Goal: Transaction & Acquisition: Purchase product/service

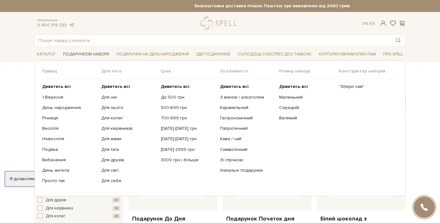
click at [97, 53] on span "Подарункові набори" at bounding box center [85, 54] width 51 height 10
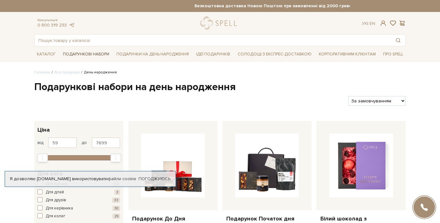
click at [79, 54] on span "Подарункові набори" at bounding box center [85, 54] width 51 height 10
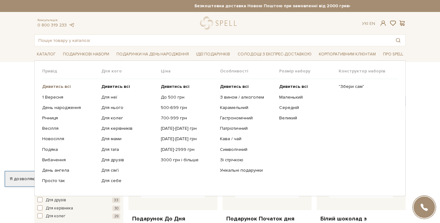
click at [66, 89] on b "Дивитись всі" at bounding box center [56, 86] width 29 height 5
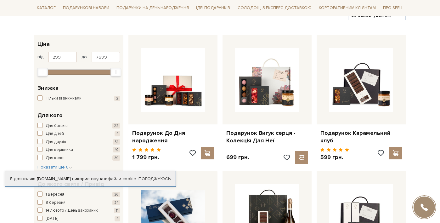
scroll to position [86, 0]
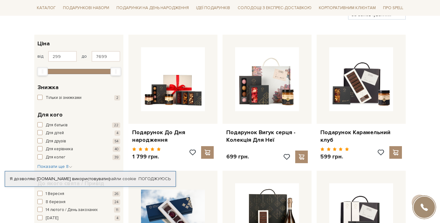
click at [40, 95] on span "button" at bounding box center [39, 97] width 5 height 5
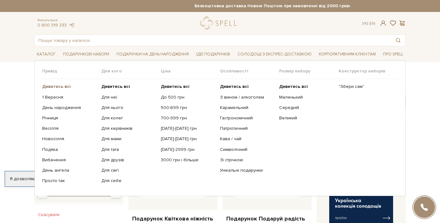
click at [56, 85] on b "Дивитись всі" at bounding box center [56, 86] width 29 height 5
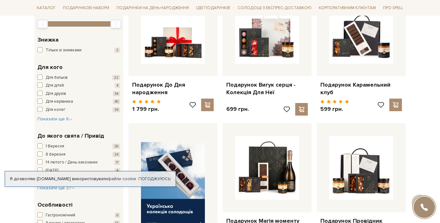
scroll to position [149, 0]
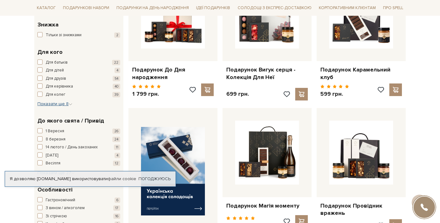
click at [63, 101] on span "Показати ще 8" at bounding box center [54, 103] width 35 height 5
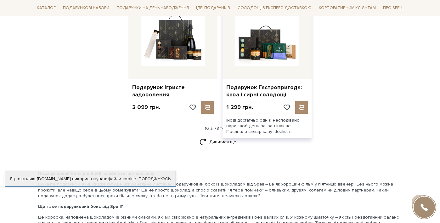
scroll to position [820, 0]
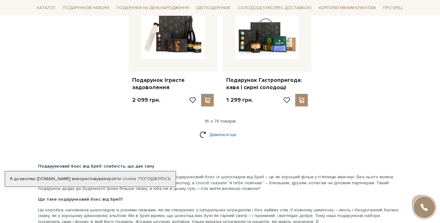
click at [218, 129] on link "Дивитися ще" at bounding box center [219, 134] width 41 height 11
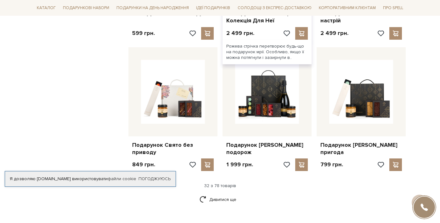
scroll to position [1454, 0]
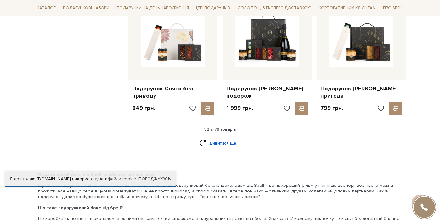
click at [228, 144] on link "Дивитися ще" at bounding box center [219, 142] width 41 height 11
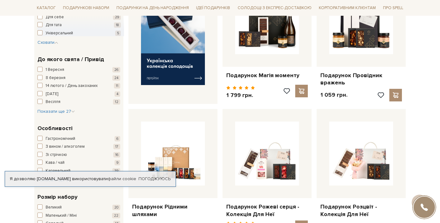
scroll to position [279, 0]
click at [164, 61] on img at bounding box center [173, 40] width 64 height 88
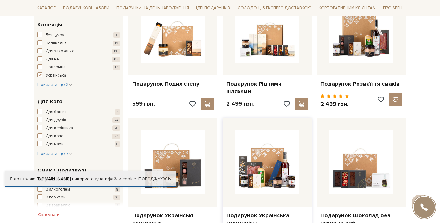
scroll to position [253, 0]
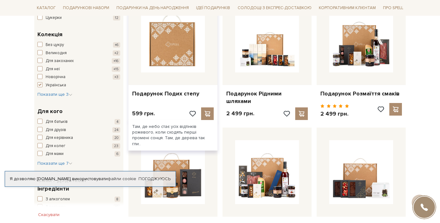
click at [172, 43] on img at bounding box center [173, 40] width 64 height 64
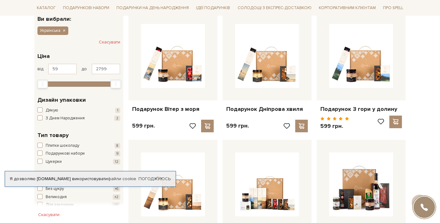
scroll to position [111, 0]
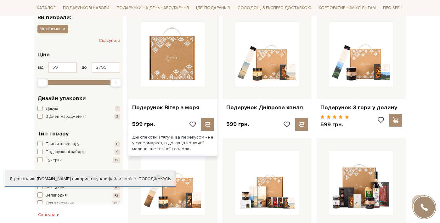
click at [169, 68] on img at bounding box center [173, 54] width 64 height 64
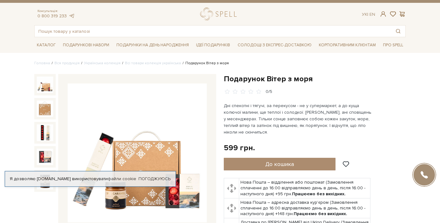
scroll to position [50, 0]
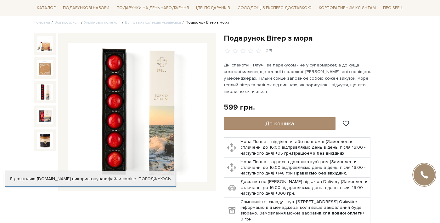
click at [46, 98] on img at bounding box center [45, 92] width 16 height 16
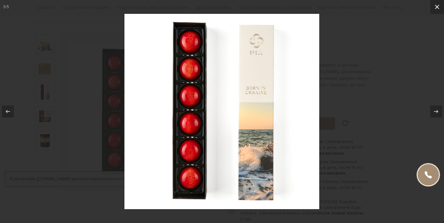
click at [439, 8] on icon at bounding box center [437, 7] width 4 height 4
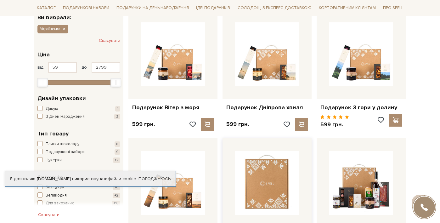
scroll to position [111, 0]
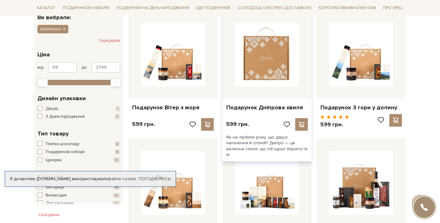
click at [269, 81] on img at bounding box center [267, 54] width 64 height 64
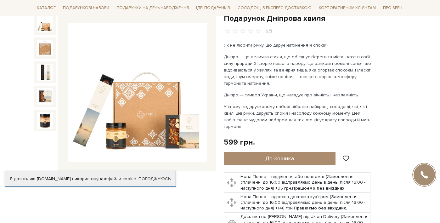
scroll to position [64, 0]
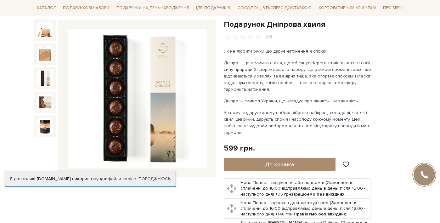
click at [45, 75] on img at bounding box center [45, 78] width 16 height 16
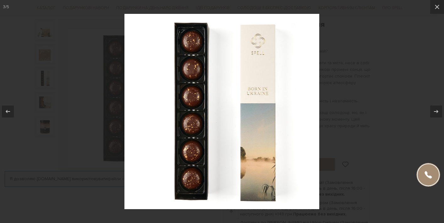
click at [68, 135] on div at bounding box center [222, 111] width 444 height 223
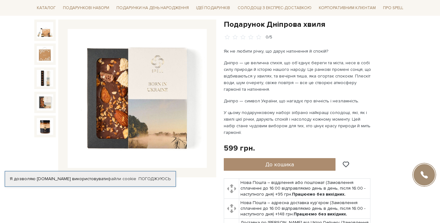
click at [39, 101] on img at bounding box center [45, 102] width 16 height 16
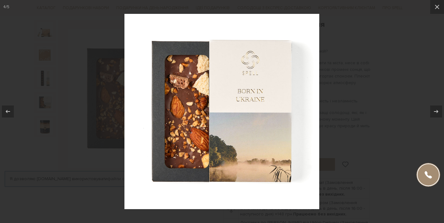
click at [40, 140] on div at bounding box center [222, 111] width 444 height 223
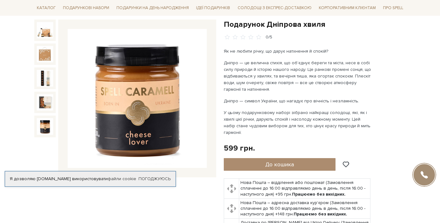
click at [44, 119] on img at bounding box center [45, 126] width 16 height 16
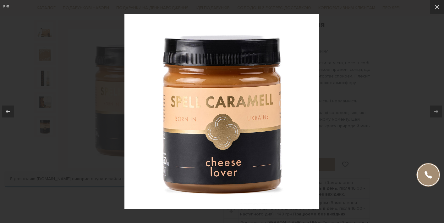
click at [47, 157] on div at bounding box center [222, 111] width 444 height 223
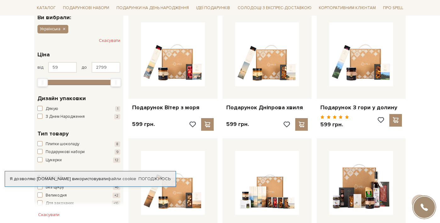
scroll to position [111, 0]
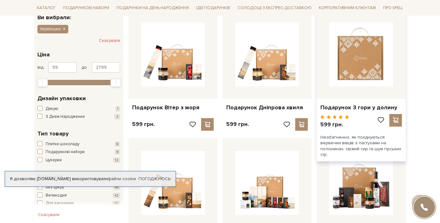
click at [362, 67] on img at bounding box center [361, 54] width 64 height 64
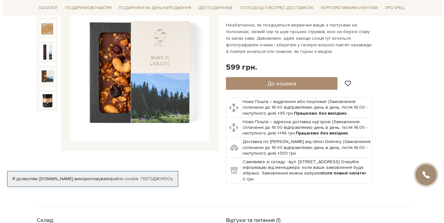
scroll to position [68, 0]
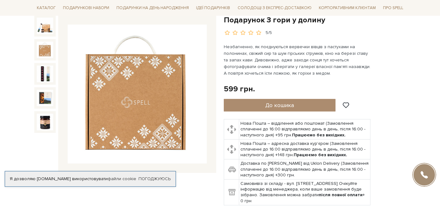
click at [45, 47] on img at bounding box center [45, 50] width 16 height 16
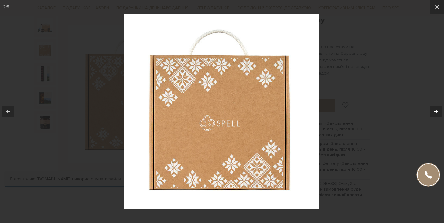
click at [432, 113] on div at bounding box center [437, 111] width 12 height 12
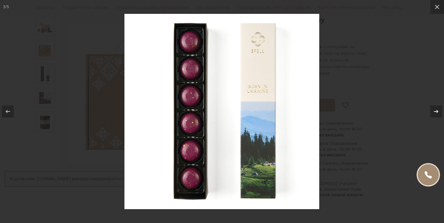
click at [432, 113] on div at bounding box center [437, 111] width 12 height 12
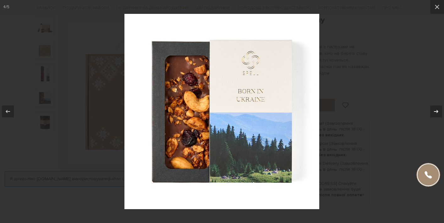
click at [432, 113] on div at bounding box center [437, 111] width 12 height 12
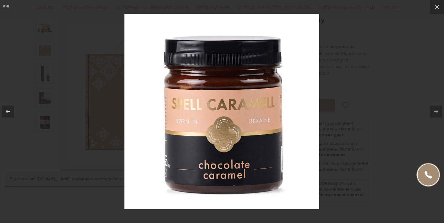
click at [403, 106] on div at bounding box center [222, 111] width 444 height 223
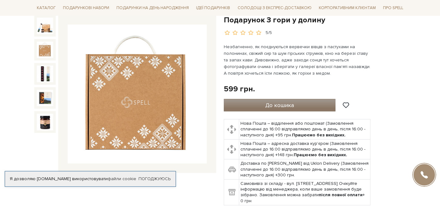
click at [312, 107] on button "До кошика" at bounding box center [280, 105] width 112 height 13
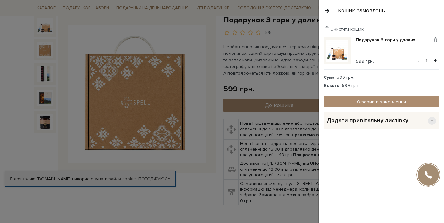
click at [437, 59] on button "+" at bounding box center [435, 60] width 7 height 9
click at [403, 120] on span "Додати привітальну листівку" at bounding box center [367, 120] width 81 height 7
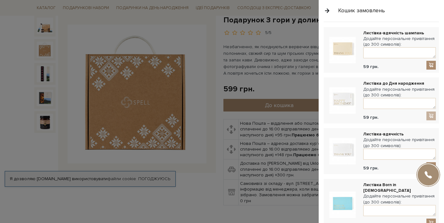
scroll to position [172, 0]
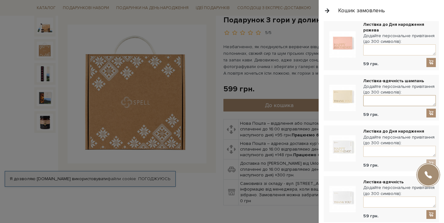
click at [372, 99] on textarea at bounding box center [400, 100] width 73 height 11
click at [428, 112] on span at bounding box center [431, 112] width 6 height 5
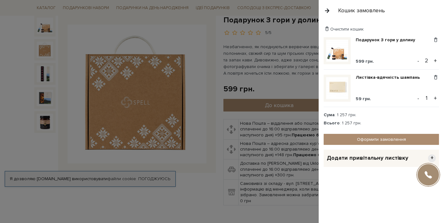
click at [436, 99] on button "+" at bounding box center [435, 97] width 7 height 9
click at [391, 77] on link "Листівка-вдячність шампань" at bounding box center [390, 78] width 69 height 6
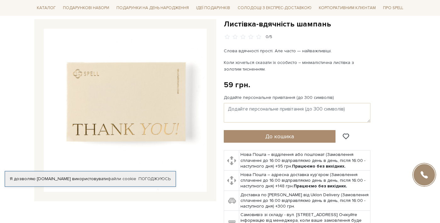
scroll to position [64, 0]
click at [239, 110] on textarea "Додайте персональне привітання (до 300 символів)" at bounding box center [297, 111] width 147 height 19
paste textarea "Ваша доброта й терпіння — безцінні. Щиро дякуємо за любов до нашої дитини! Хай …"
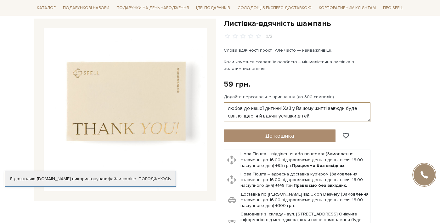
scroll to position [8, 0]
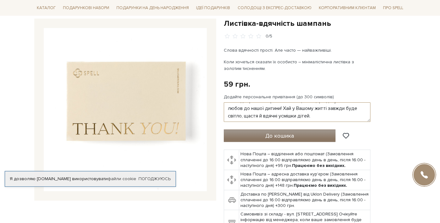
type textarea "Ваша доброта й терпіння — безцінні. Щиро дякуємо за любов до нашої дитини! Хай …"
click at [282, 135] on span "До кошика" at bounding box center [279, 135] width 29 height 7
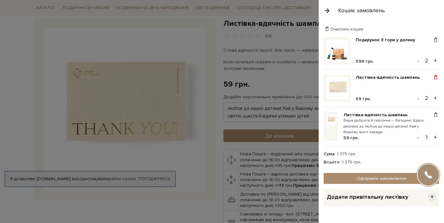
click at [433, 76] on span at bounding box center [436, 78] width 7 height 6
click at [416, 87] on link "Видалити" at bounding box center [414, 88] width 50 height 8
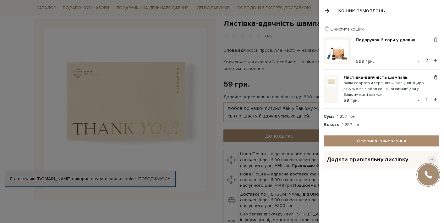
click at [274, 66] on div at bounding box center [222, 111] width 444 height 223
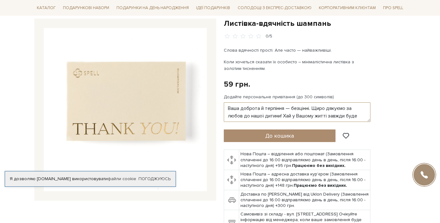
scroll to position [0, 0]
drag, startPoint x: 333, startPoint y: 115, endPoint x: 217, endPoint y: 97, distance: 117.7
click at [217, 97] on div "Листівка-вдячність шампань 0/5 0/5" at bounding box center [220, 139] width 379 height 240
paste textarea "Пані Наталя, дякуємо Вам за ласку й турботу, за те, що кожного дня даруєте дітя…"
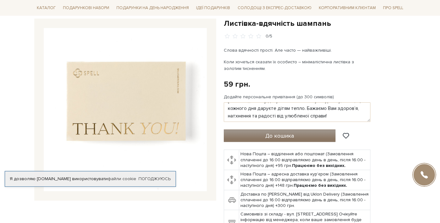
click at [291, 137] on span "До кошика" at bounding box center [279, 135] width 29 height 7
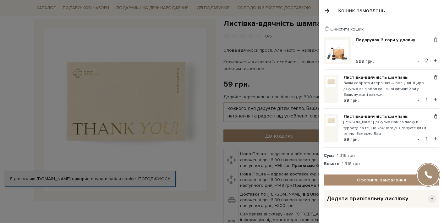
click at [374, 86] on small "Ваша доброта й терпіння — безцінні. Щиро дякуємо за любов до нашої дитини! Хай …" at bounding box center [388, 88] width 89 height 17
click at [434, 77] on span at bounding box center [436, 78] width 7 height 6
click at [414, 87] on link "Видалити" at bounding box center [414, 88] width 50 height 8
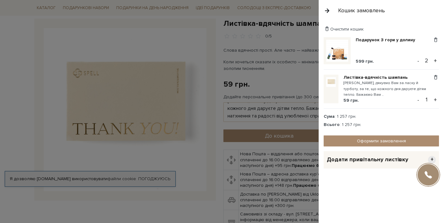
click at [267, 86] on div at bounding box center [222, 111] width 444 height 223
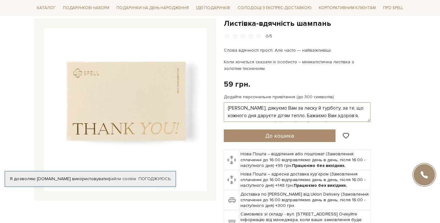
scroll to position [0, 0]
drag, startPoint x: 340, startPoint y: 114, endPoint x: 206, endPoint y: 90, distance: 136.2
click at [206, 90] on div "Листівка-вдячність шампань 0/5 0/5" at bounding box center [220, 139] width 379 height 240
paste textarea "настасія, ваша доброта й терпіння — безцінні. Щиро дякуємо за любов до нашої ди…"
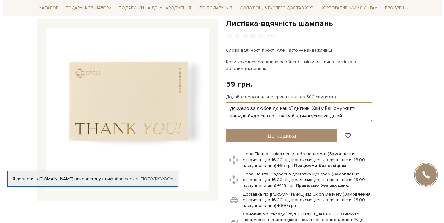
scroll to position [8, 0]
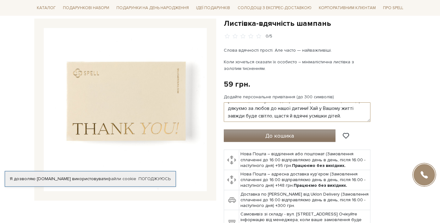
type textarea "Пані Анастасія, ваша доброта й терпіння — безцінні. Щиро дякуємо за любов до на…"
click at [288, 133] on span "До кошика" at bounding box center [279, 135] width 29 height 7
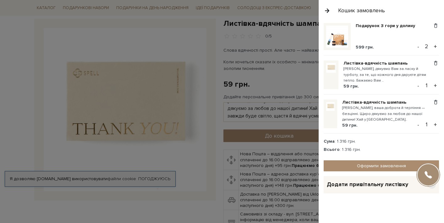
scroll to position [14, 0]
click at [376, 167] on link "Оформити замовлення" at bounding box center [381, 165] width 115 height 11
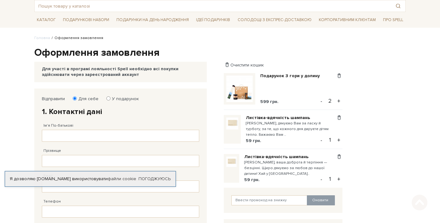
scroll to position [42, 0]
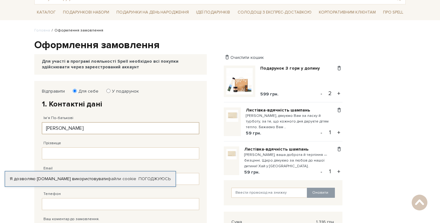
type input "[PERSON_NAME]"
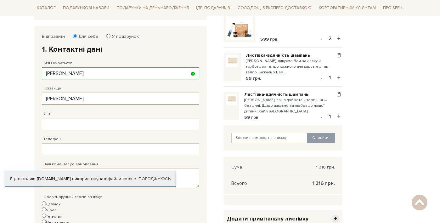
scroll to position [142, 0]
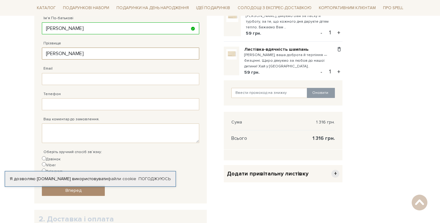
type input "[PERSON_NAME]"
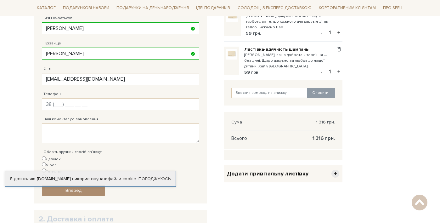
type input "[EMAIL_ADDRESS][DOMAIN_NAME]"
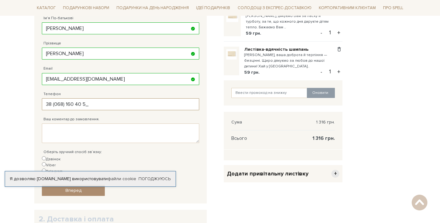
type input "[PHONE_NUMBER]"
click at [82, 128] on textarea "Ваш коментар до замовлення." at bounding box center [120, 132] width 157 height 19
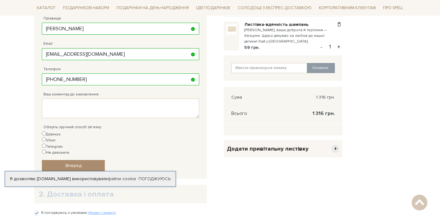
click at [45, 131] on input "Дзвінок" at bounding box center [44, 133] width 4 height 4
radio input "true"
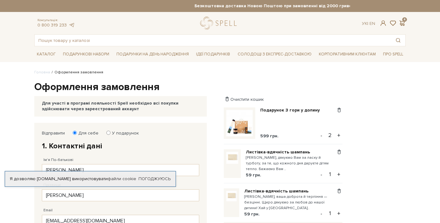
scroll to position [0, 0]
click at [383, 22] on span at bounding box center [383, 23] width 8 height 7
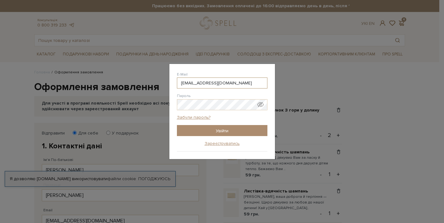
type input "[EMAIL_ADDRESS][DOMAIN_NAME]"
click at [225, 132] on input "Увійти" at bounding box center [222, 130] width 91 height 11
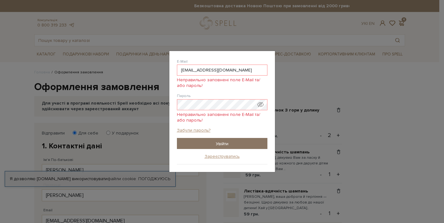
click at [231, 141] on input "Увійти" at bounding box center [222, 143] width 91 height 11
click at [227, 143] on input "Увійти" at bounding box center [222, 143] width 91 height 11
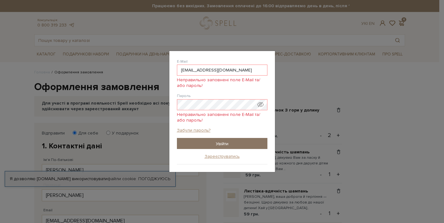
click at [227, 138] on div "Забули пароль?" at bounding box center [222, 132] width 91 height 10
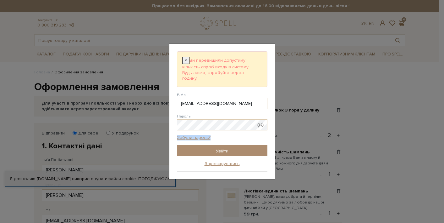
click at [227, 143] on div "Забули пароль?" at bounding box center [222, 140] width 91 height 10
click at [252, 69] on div "× Ви перевищили допустиму кількість спроб входу в систему. Будь ласка, спробуйт…" at bounding box center [222, 69] width 91 height 36
click at [203, 134] on form "× Ви перевищили допустиму кількість спроб входу в систему. Будь ласка, спробуйт…" at bounding box center [222, 103] width 91 height 105
click at [203, 136] on link "Забули пароль?" at bounding box center [194, 138] width 34 height 6
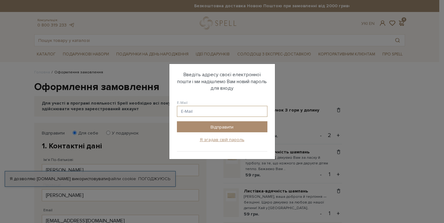
click at [193, 111] on input "E-Mail" at bounding box center [222, 111] width 91 height 11
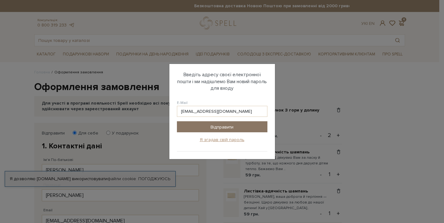
click at [234, 128] on input "Відправити" at bounding box center [222, 126] width 91 height 11
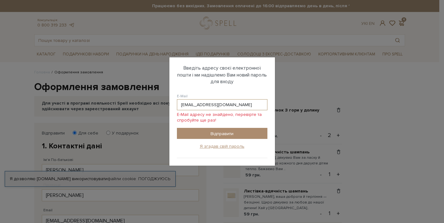
click at [183, 106] on input "Tetyana.solohub@gmail.com" at bounding box center [222, 104] width 91 height 11
type input "tetyana.solohub@gmail.com"
click at [221, 133] on input "Відправити" at bounding box center [222, 133] width 91 height 11
click at [224, 136] on input "Відправити" at bounding box center [222, 133] width 91 height 11
click at [222, 131] on input "Відправити" at bounding box center [222, 133] width 91 height 11
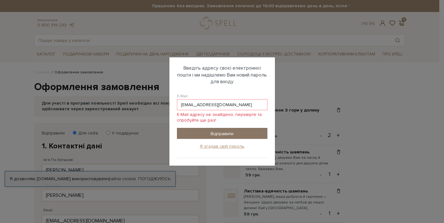
click at [222, 131] on input "Відправити" at bounding box center [222, 133] width 91 height 11
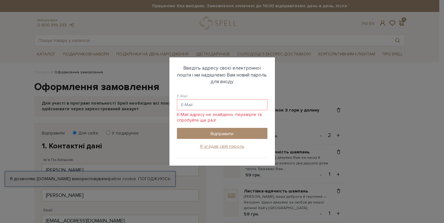
click at [309, 73] on div "Авторизація E-Mail tetyana.solohub @gmail.com tetyana.solohub @ukr.net tetyana.…" at bounding box center [222, 111] width 444 height 223
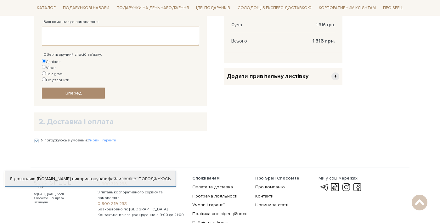
scroll to position [236, 0]
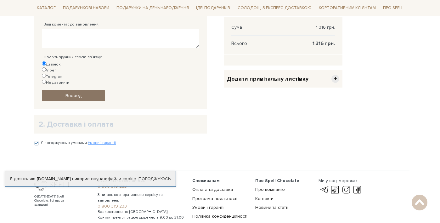
click at [86, 90] on link "Вперед" at bounding box center [73, 95] width 63 height 11
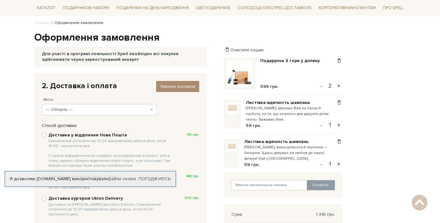
scroll to position [49, 0]
click at [105, 109] on span "--- Оберіть ---" at bounding box center [97, 110] width 103 height 6
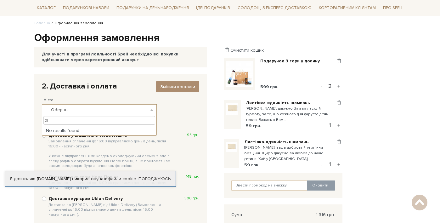
type input ";"
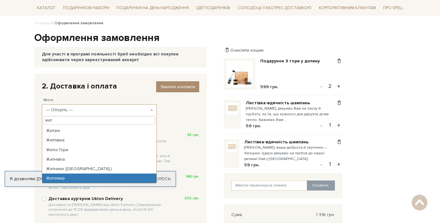
type input "жит"
select select "Житомир"
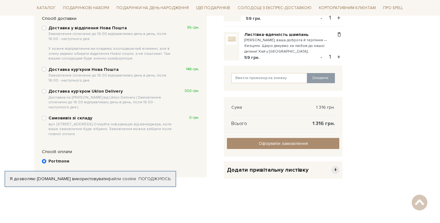
scroll to position [125, 0]
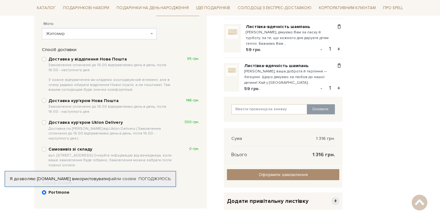
click at [45, 58] on input "Доставка у відділення Нова Пошта Замовлення сплаченні до 16:00 відправляємо ден…" at bounding box center [44, 59] width 4 height 4
radio input "true"
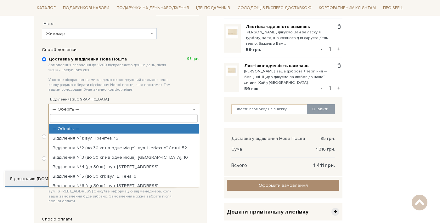
click at [103, 103] on span "--- Оберіть ---" at bounding box center [123, 108] width 151 height 11
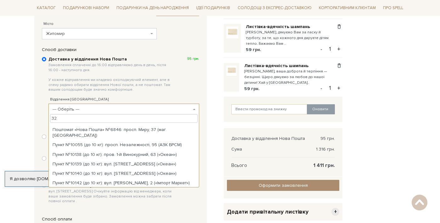
scroll to position [0, 0]
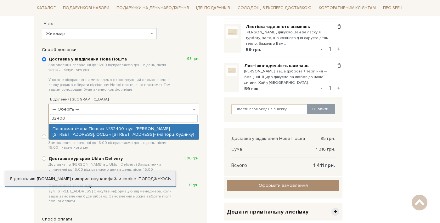
type input "32400"
select select "Поштомат «Нова Пошта» №32400: вул. Крошенська, 49, ОСББ « Крошенська-49» (на то…"
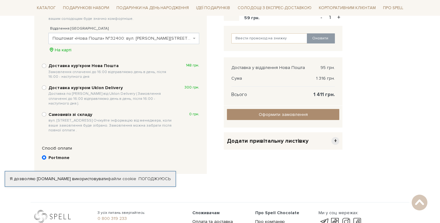
scroll to position [197, 0]
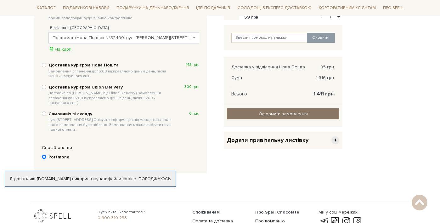
click at [272, 112] on input "Оформити замовлення" at bounding box center [283, 113] width 112 height 11
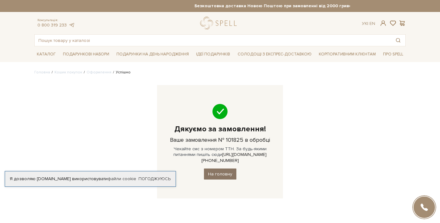
click at [212, 168] on link "На головну" at bounding box center [220, 173] width 32 height 11
